Goal: Task Accomplishment & Management: Use online tool/utility

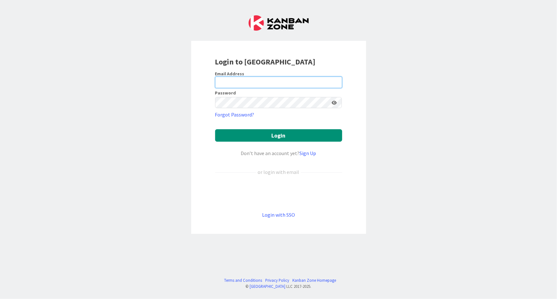
click at [225, 88] on input "email" at bounding box center [278, 82] width 127 height 11
type input "paivi.karhu@pandia.fi"
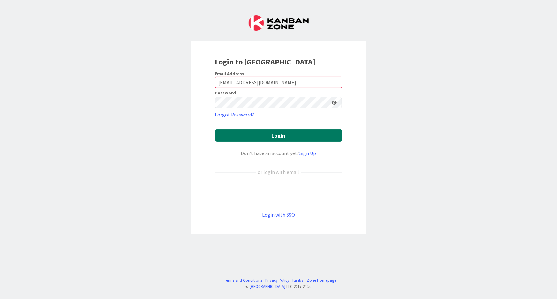
click at [276, 137] on button "Login" at bounding box center [278, 135] width 127 height 12
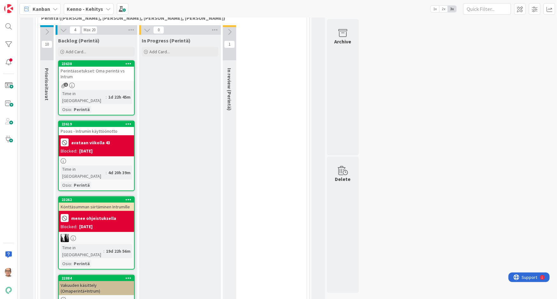
scroll to position [87, 0]
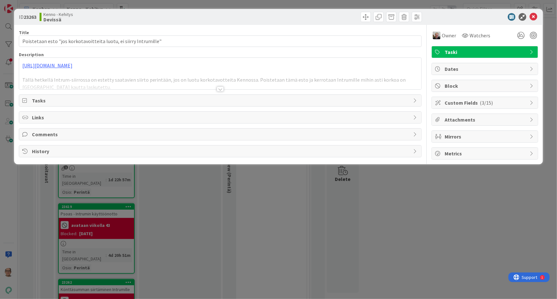
click at [221, 88] on div at bounding box center [220, 88] width 7 height 5
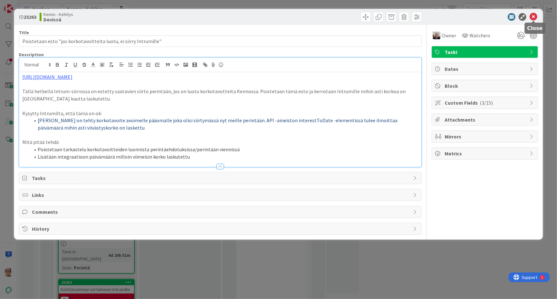
click at [532, 17] on icon at bounding box center [533, 17] width 8 height 8
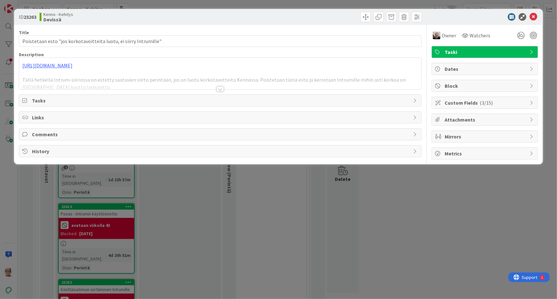
click at [220, 90] on div at bounding box center [220, 88] width 7 height 5
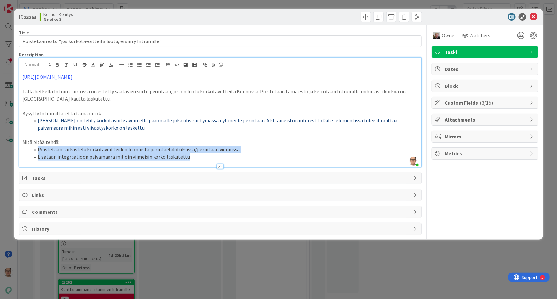
drag, startPoint x: 195, startPoint y: 160, endPoint x: 124, endPoint y: 153, distance: 71.6
click at [79, 150] on div "Description [PERSON_NAME] just joined [URL][DOMAIN_NAME] Tällä hetkellä Intrum-…" at bounding box center [220, 110] width 403 height 116
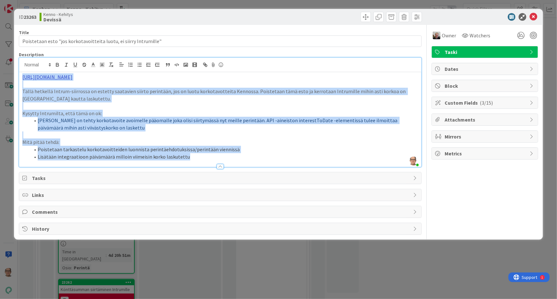
drag, startPoint x: 179, startPoint y: 156, endPoint x: 23, endPoint y: 76, distance: 175.4
click at [23, 76] on div "[URL][DOMAIN_NAME] Tällä hetkellä Intrum-siirrossa on estetty saatavien siirto …" at bounding box center [220, 119] width 402 height 95
copy div "[URL][DOMAIN_NAME] Tällä hetkellä Intrum-siirrossa on estetty saatavien siirto …"
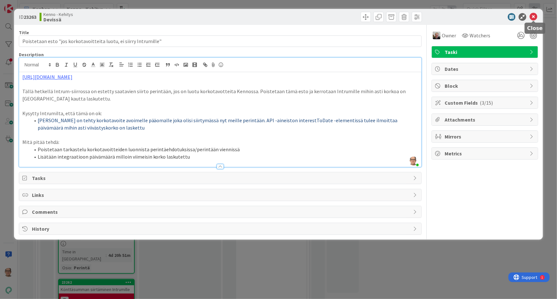
drag, startPoint x: 531, startPoint y: 16, endPoint x: 533, endPoint y: 12, distance: 3.7
click at [532, 14] on icon at bounding box center [533, 17] width 8 height 8
